Goal: Information Seeking & Learning: Learn about a topic

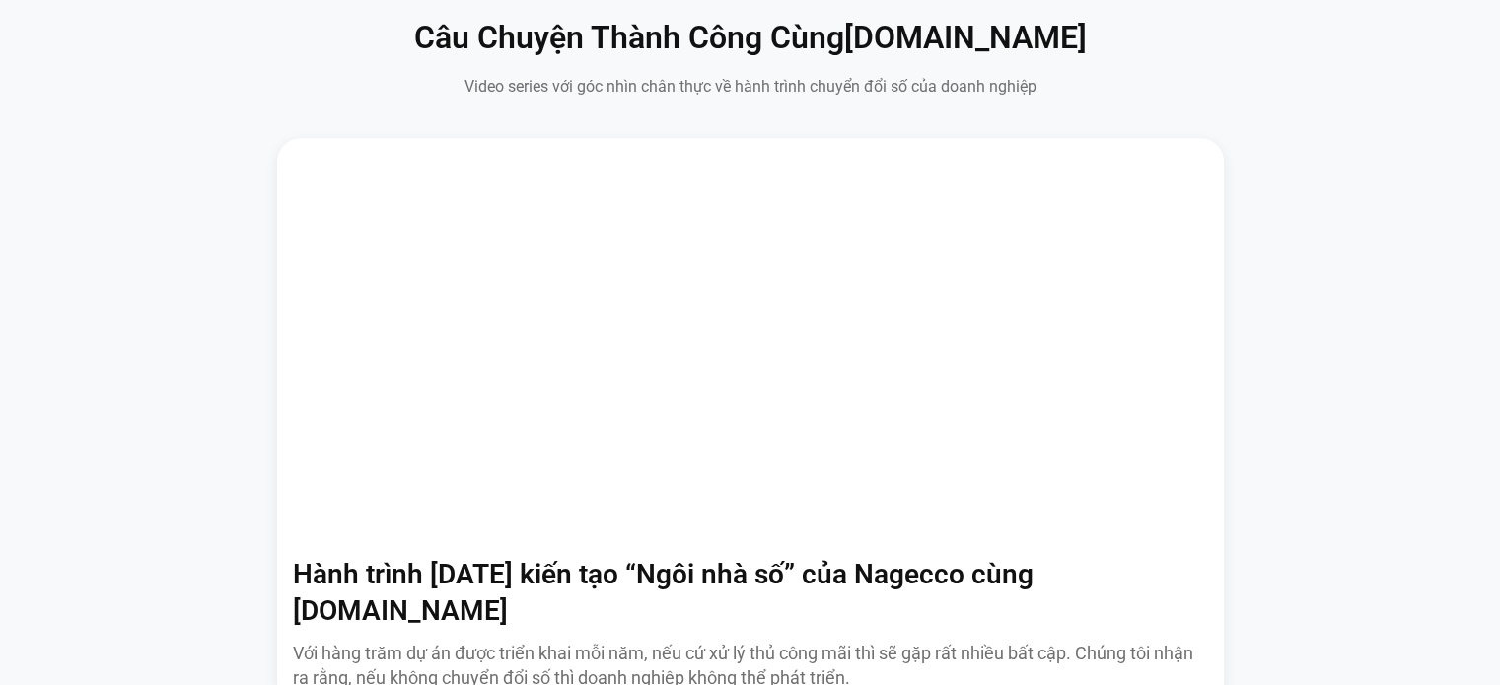
scroll to position [1174, 0]
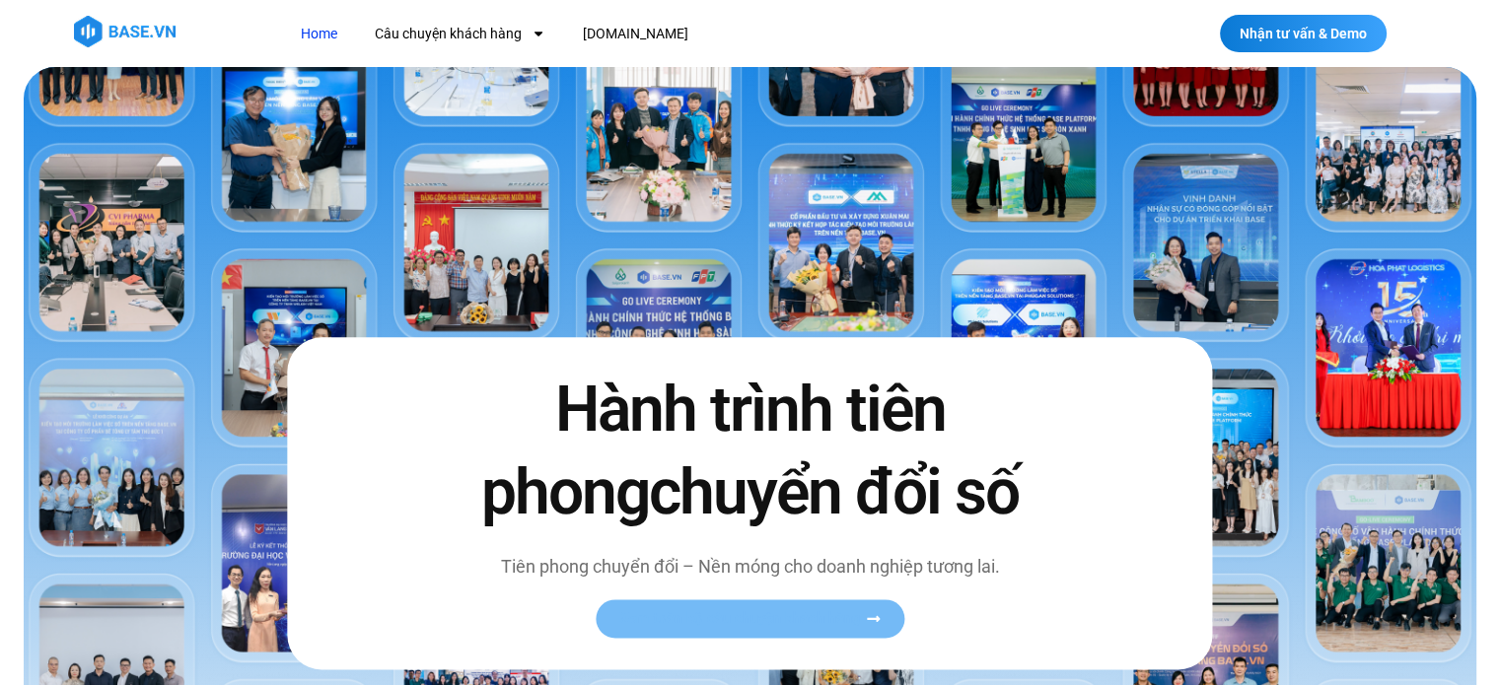
click at [795, 623] on span "Xem toàn bộ câu chuyện khách hàng" at bounding box center [740, 618] width 242 height 15
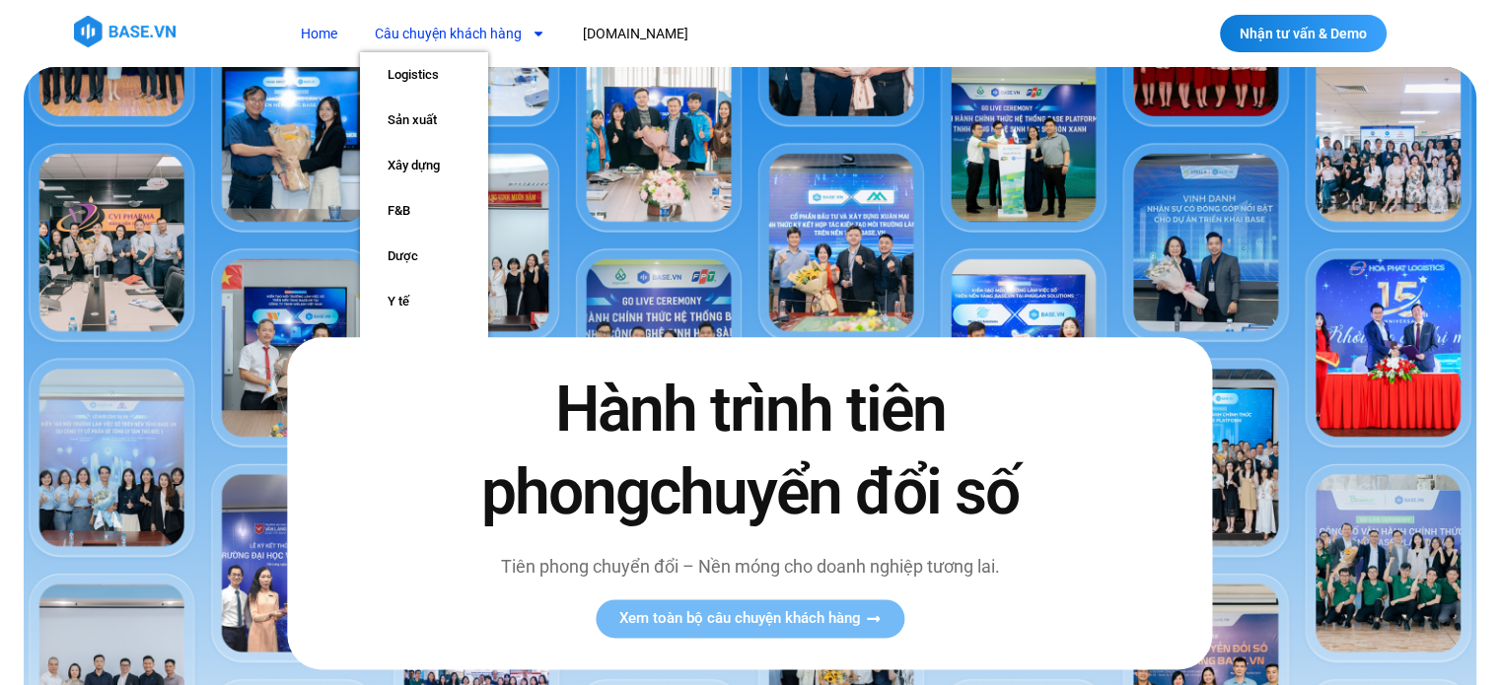
click at [465, 29] on link "Câu chuyện khách hàng" at bounding box center [460, 34] width 200 height 36
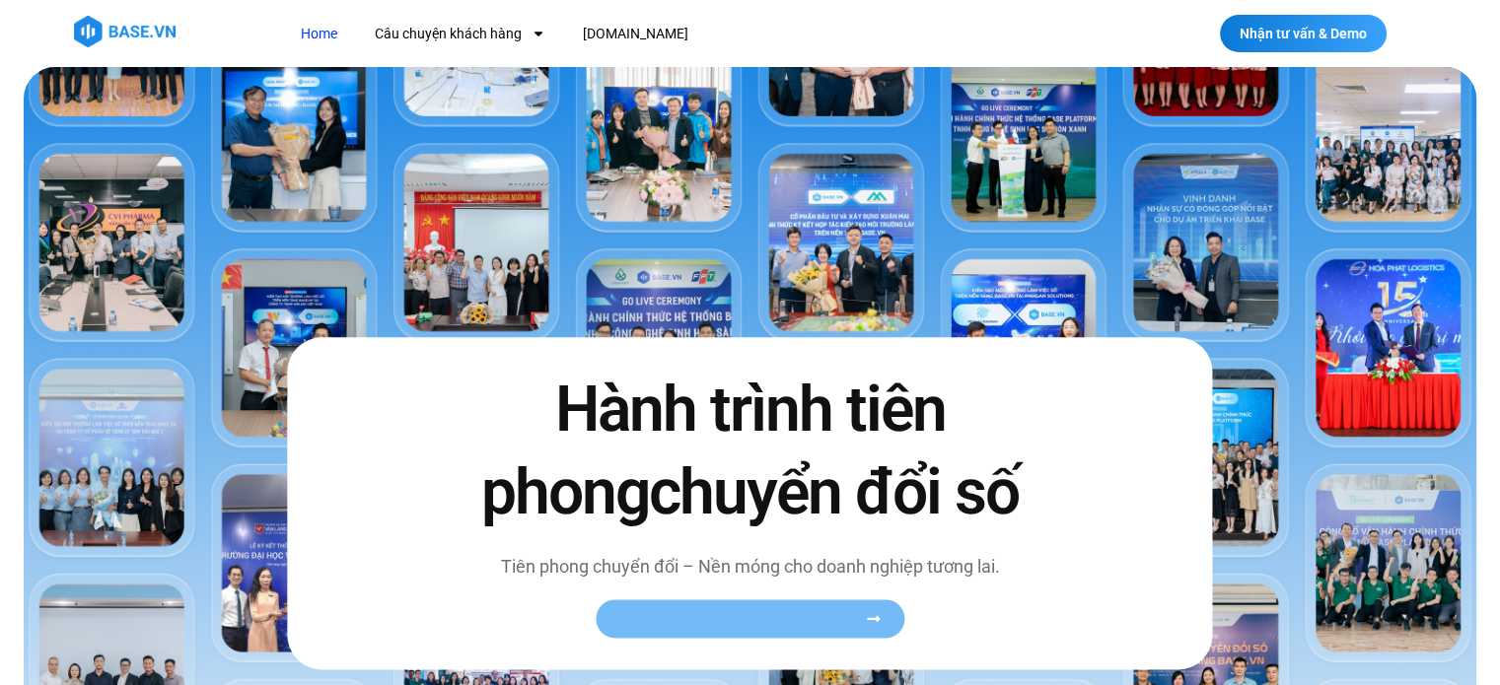
click at [797, 602] on link "Xem toàn bộ câu chuyện khách hàng" at bounding box center [749, 618] width 309 height 38
click at [466, 31] on link "Câu chuyện khách hàng" at bounding box center [460, 34] width 200 height 36
click at [305, 35] on link "Home" at bounding box center [319, 34] width 66 height 36
